Goal: Task Accomplishment & Management: Complete application form

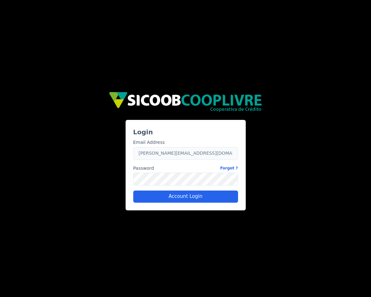
click at [163, 158] on input "fernando.maia@fluna.io" at bounding box center [185, 153] width 105 height 13
click at [161, 153] on input "fernando.maia@fluna.io" at bounding box center [185, 153] width 105 height 13
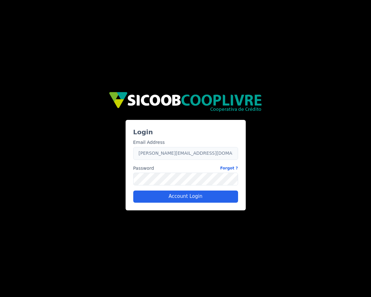
click at [161, 153] on input "fernando.maia@fluna.io" at bounding box center [185, 153] width 105 height 13
paste input "caio.[PERSON_NAME]+sicoob2"
type input "[EMAIL_ADDRESS][PERSON_NAME][DOMAIN_NAME]"
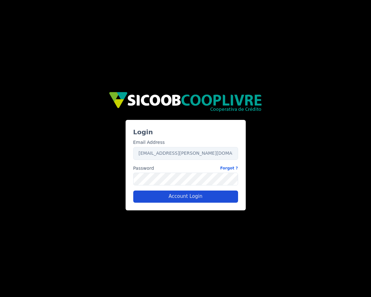
click at [194, 196] on button "Account Login" at bounding box center [185, 196] width 105 height 12
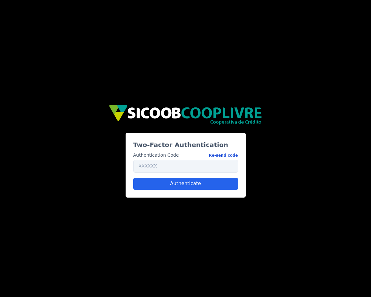
click at [222, 156] on button "Re-send code" at bounding box center [223, 155] width 29 height 7
click at [229, 156] on button "Re-send code" at bounding box center [223, 155] width 29 height 7
click at [186, 167] on input "text" at bounding box center [185, 166] width 105 height 13
paste input "300450"
type input "300450"
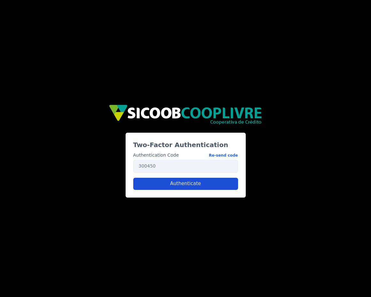
click at [200, 186] on button "Authenticate" at bounding box center [185, 184] width 105 height 12
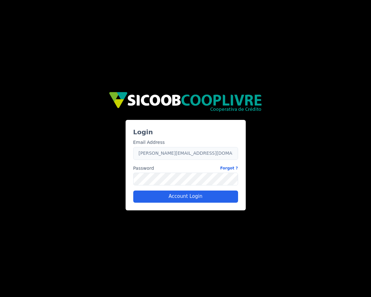
click at [201, 155] on input "fernando.maia@fluna.io" at bounding box center [185, 153] width 105 height 13
paste input "caio.castro+sicoob2"
type input "[EMAIL_ADDRESS][PERSON_NAME][DOMAIN_NAME]"
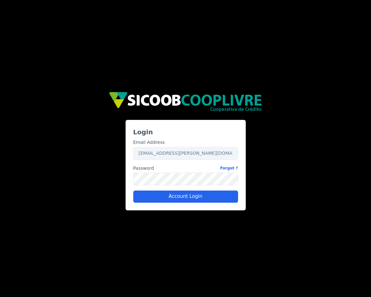
click at [181, 172] on div "Password Forgot ? Password" at bounding box center [185, 175] width 105 height 20
click at [178, 199] on button "Account Login" at bounding box center [185, 196] width 105 height 12
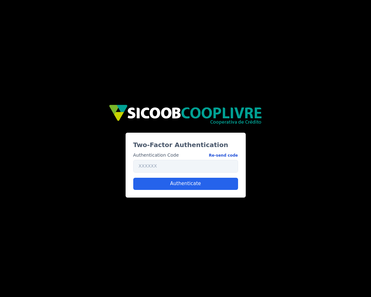
click at [224, 153] on button "Re-send code" at bounding box center [223, 155] width 29 height 7
click at [211, 185] on button "Authenticate" at bounding box center [185, 184] width 105 height 12
click at [221, 154] on button "Re-send code" at bounding box center [223, 155] width 29 height 7
click at [208, 169] on input "text" at bounding box center [185, 166] width 105 height 13
paste input "344834"
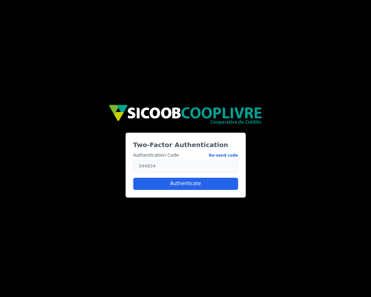
type input "344834"
click at [188, 184] on button "Authenticate" at bounding box center [185, 184] width 105 height 12
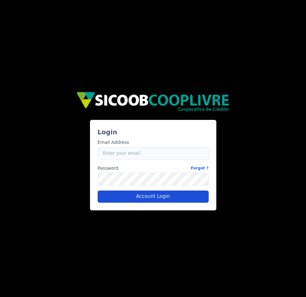
type input "caio.castro+sicoob2@fluna.io"
click at [146, 194] on button "Account Login" at bounding box center [153, 196] width 111 height 12
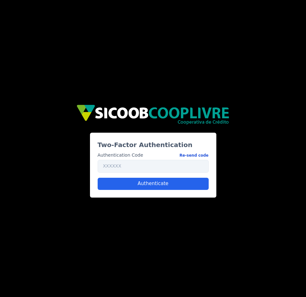
click at [196, 155] on button "Re-send code" at bounding box center [194, 155] width 29 height 7
click at [149, 166] on input "text" at bounding box center [153, 166] width 111 height 13
paste input "146585"
type input "146585"
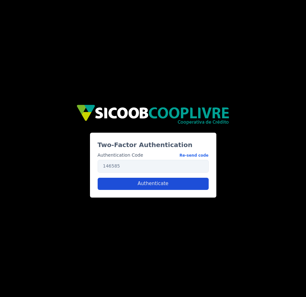
click at [170, 188] on button "Authenticate" at bounding box center [153, 184] width 111 height 12
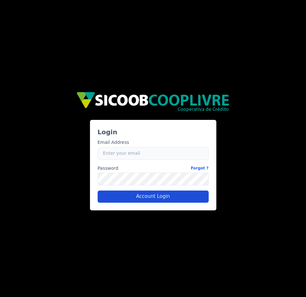
type input "[EMAIL_ADDRESS][PERSON_NAME][DOMAIN_NAME]"
click at [157, 195] on button "Account Login" at bounding box center [153, 196] width 111 height 12
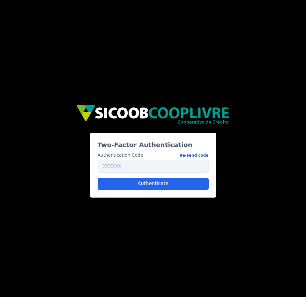
click at [197, 155] on button "Re-send code" at bounding box center [194, 155] width 29 height 7
click at [153, 164] on input "text" at bounding box center [153, 166] width 111 height 13
paste input "935237"
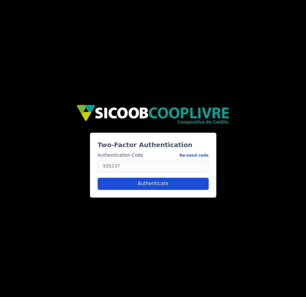
type input "935237"
click at [154, 182] on button "Authenticate" at bounding box center [153, 184] width 111 height 12
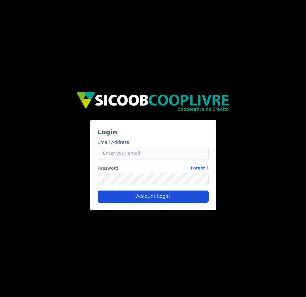
type input "caio.castro+sicoob2@fluna.io"
click at [139, 198] on button "Account Login" at bounding box center [153, 196] width 111 height 12
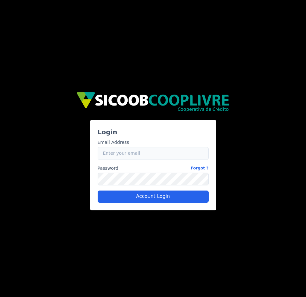
type input "[EMAIL_ADDRESS][PERSON_NAME][DOMAIN_NAME]"
drag, startPoint x: 103, startPoint y: 154, endPoint x: 137, endPoint y: 155, distance: 34.5
click at [137, 155] on input "[EMAIL_ADDRESS][PERSON_NAME][DOMAIN_NAME]" at bounding box center [153, 153] width 111 height 13
click at [143, 154] on input "[EMAIL_ADDRESS][PERSON_NAME][DOMAIN_NAME]" at bounding box center [153, 153] width 111 height 13
drag, startPoint x: 143, startPoint y: 154, endPoint x: 101, endPoint y: 156, distance: 41.6
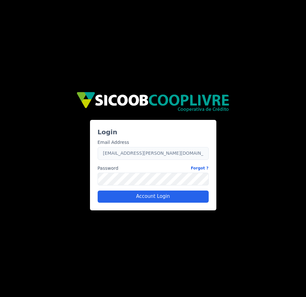
click at [101, 156] on input "[EMAIL_ADDRESS][PERSON_NAME][DOMAIN_NAME]" at bounding box center [153, 153] width 111 height 13
click at [158, 155] on input "[EMAIL_ADDRESS][PERSON_NAME][DOMAIN_NAME]" at bounding box center [153, 153] width 111 height 13
click at [129, 154] on input "[EMAIL_ADDRESS][PERSON_NAME][DOMAIN_NAME]" at bounding box center [153, 153] width 111 height 13
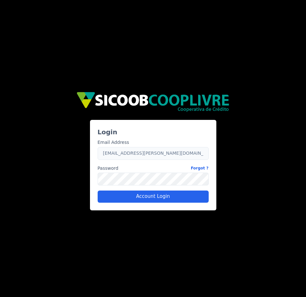
click at [129, 154] on input "[EMAIL_ADDRESS][PERSON_NAME][DOMAIN_NAME]" at bounding box center [153, 153] width 111 height 13
click at [276, 154] on div "a1d98a76-6e38-4c69-a07c-138c11a0e8bd Login Email Address Email [EMAIL_ADDRESS][…" at bounding box center [153, 148] width 306 height 297
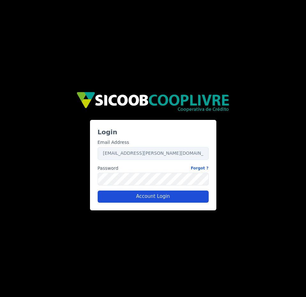
click at [194, 200] on button "Account Login" at bounding box center [153, 196] width 111 height 12
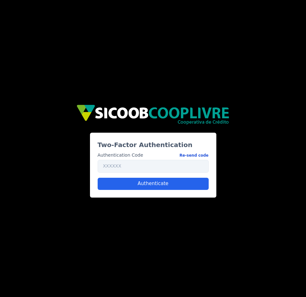
click at [204, 152] on button "Re-send code" at bounding box center [194, 155] width 29 height 7
click at [150, 168] on input "text" at bounding box center [153, 166] width 111 height 13
paste input "640751"
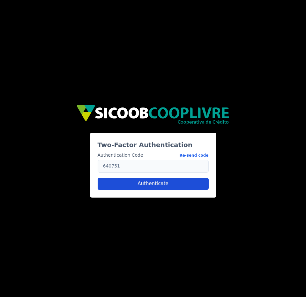
type input "640751"
click at [159, 181] on button "Authenticate" at bounding box center [153, 184] width 111 height 12
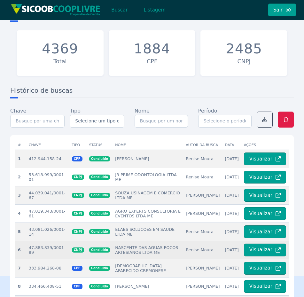
scroll to position [5, 0]
